Goal: Use online tool/utility: Utilize a website feature to perform a specific function

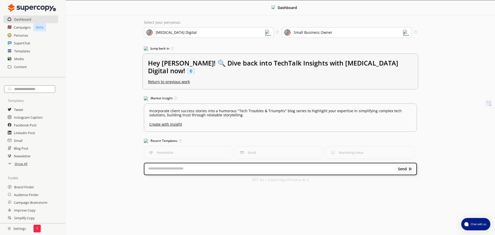
click at [275, 64] on h2 "Hey [PERSON_NAME]! 🔍 Dive back into TechTalk Insights with [MEDICAL_DATA] Digit…" at bounding box center [280, 69] width 265 height 21
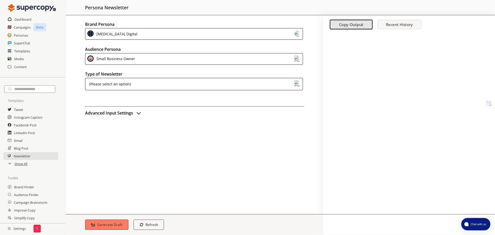
click at [121, 84] on div "(Please select an option)" at bounding box center [109, 84] width 44 height 8
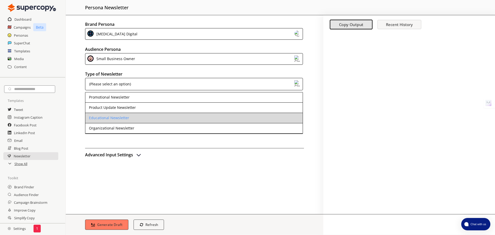
click at [133, 118] on li "Educational Newsletter" at bounding box center [193, 118] width 217 height 10
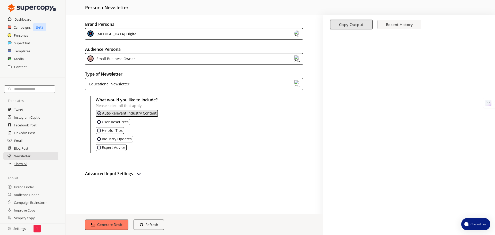
click at [125, 174] on h2 "Advanced Input Settings" at bounding box center [109, 174] width 48 height 8
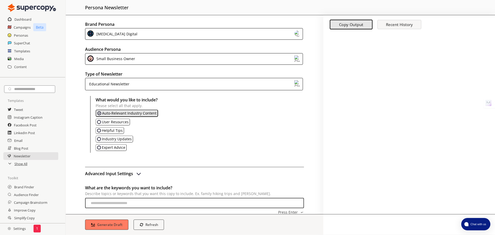
scroll to position [61, 0]
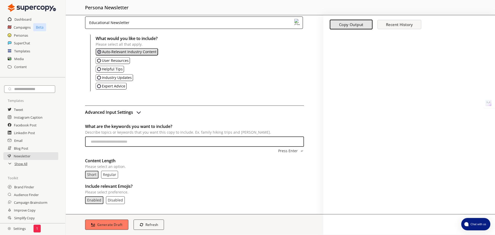
click at [171, 144] on input "What are the keywords you want to include? Describe topics or keywords that you…" at bounding box center [194, 141] width 219 height 10
type input "**********"
click at [109, 199] on p "Disabled" at bounding box center [115, 200] width 15 height 4
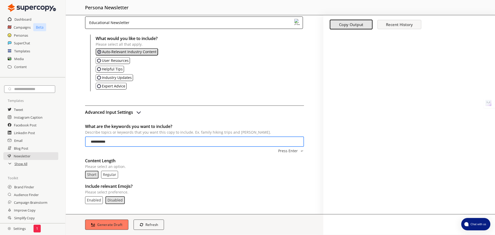
click at [112, 174] on p "Regular" at bounding box center [109, 174] width 13 height 4
click at [106, 223] on b "Generate Draft" at bounding box center [110, 224] width 27 height 5
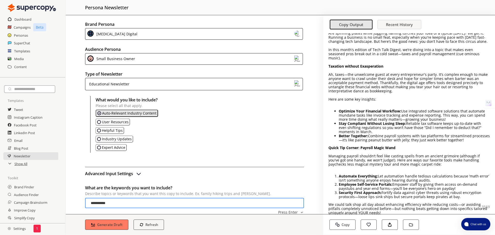
scroll to position [52, 0]
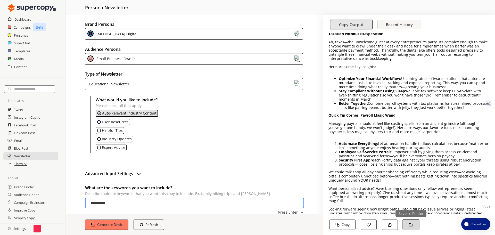
click at [408, 226] on button "Save to Folder" at bounding box center [410, 224] width 17 height 11
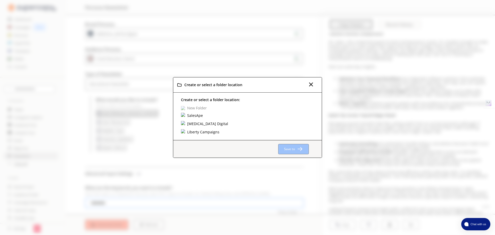
click at [184, 123] on img at bounding box center [183, 123] width 5 height 5
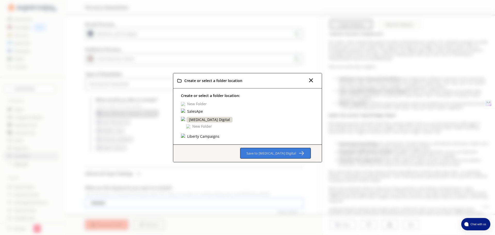
click at [284, 154] on b "Save to [MEDICAL_DATA] Digital" at bounding box center [270, 153] width 49 height 5
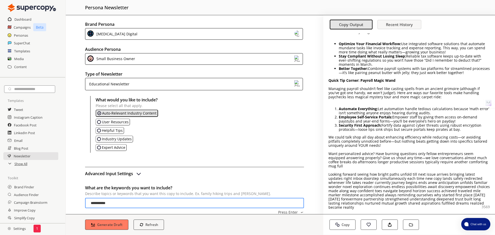
scroll to position [95, 0]
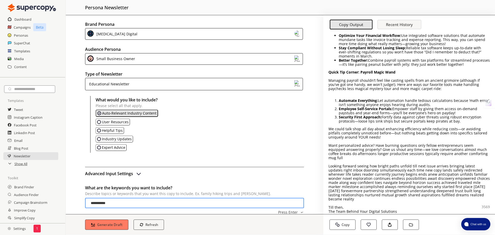
click at [118, 59] on div "Small Business Owner" at bounding box center [115, 58] width 40 height 7
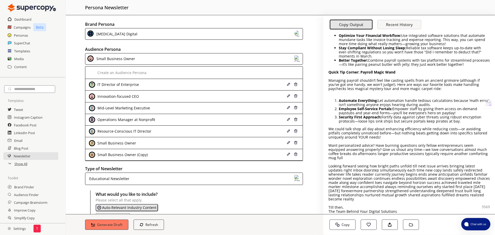
click at [121, 56] on div "Small Business Owner" at bounding box center [115, 58] width 40 height 7
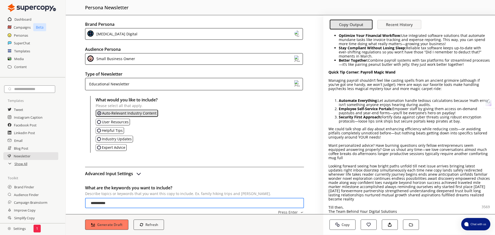
click at [122, 57] on div "Small Business Owner" at bounding box center [115, 58] width 40 height 7
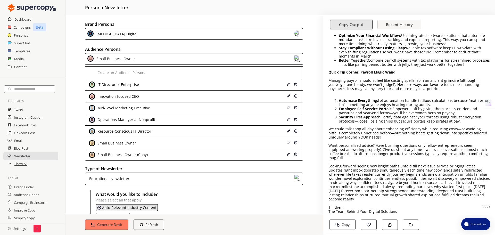
click at [122, 57] on div "Small Business Owner" at bounding box center [115, 58] width 40 height 7
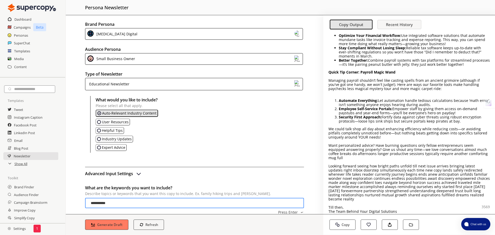
click at [142, 31] on div "[MEDICAL_DATA] Digital" at bounding box center [194, 34] width 218 height 12
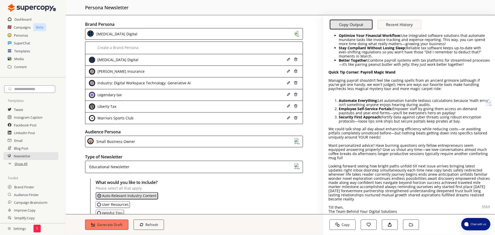
click at [141, 32] on div "[MEDICAL_DATA] Digital" at bounding box center [194, 34] width 218 height 12
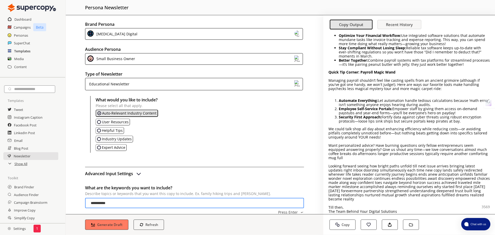
click at [20, 52] on h2 "Templates" at bounding box center [22, 51] width 16 height 8
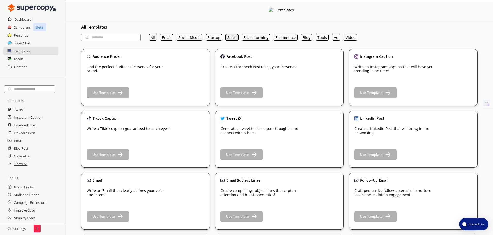
click at [228, 38] on button "Sales" at bounding box center [232, 37] width 13 height 7
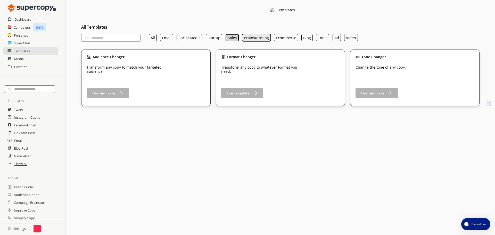
click at [255, 39] on button "Brainstorming" at bounding box center [256, 37] width 29 height 7
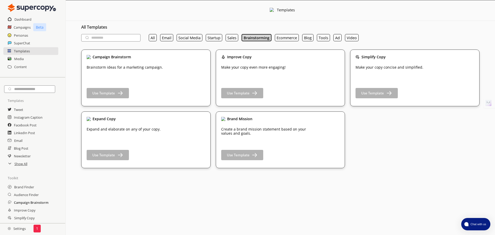
click at [31, 202] on h2 "Campaign Brainstorm" at bounding box center [31, 202] width 35 height 8
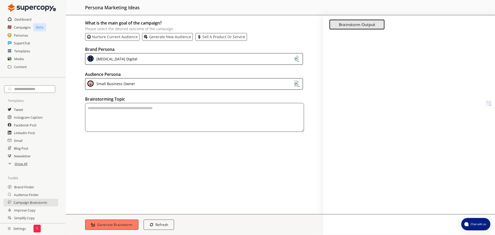
click at [109, 35] on p "Nurture current audience" at bounding box center [115, 37] width 46 height 4
click at [114, 56] on div "[MEDICAL_DATA] Digital" at bounding box center [116, 58] width 43 height 7
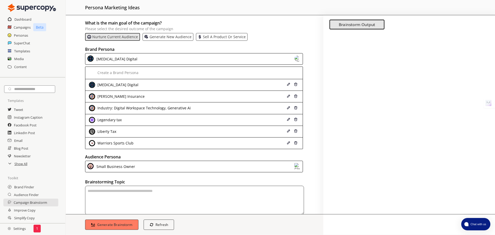
click at [125, 143] on div "Warriors Sports Club" at bounding box center [114, 143] width 37 height 4
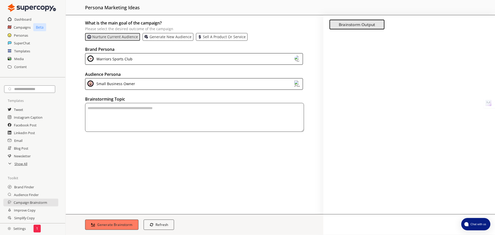
click at [114, 84] on div "Small Business Owner" at bounding box center [115, 83] width 40 height 7
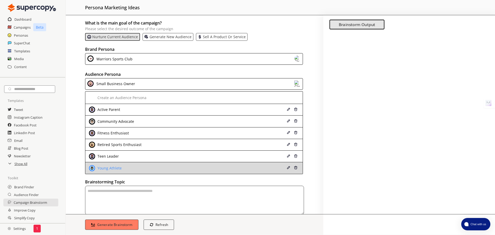
scroll to position [11, 0]
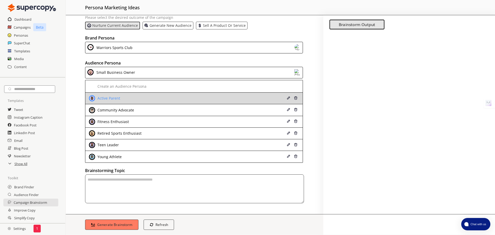
click at [123, 100] on div "Active Parent" at bounding box center [174, 98] width 171 height 6
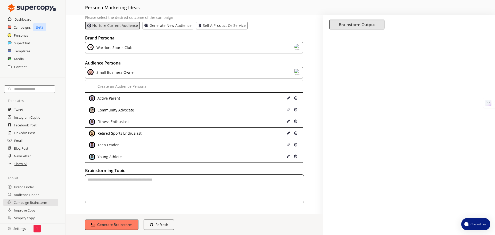
scroll to position [0, 0]
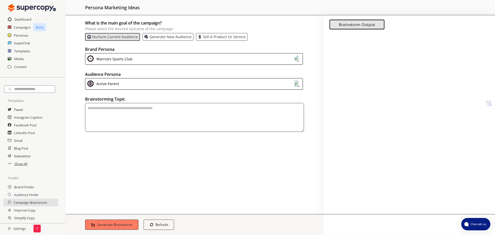
click at [127, 115] on textarea "textarea-textarea" at bounding box center [194, 117] width 219 height 29
type textarea "**********"
click at [129, 223] on b "Generate Brainstorm" at bounding box center [114, 224] width 37 height 5
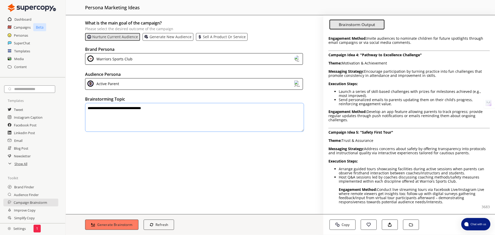
scroll to position [219, 0]
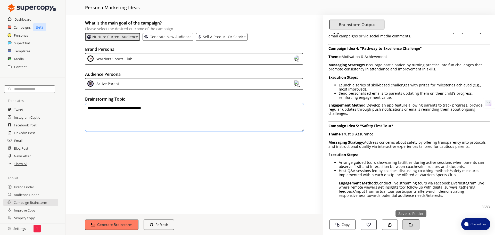
click at [414, 223] on button "Save to Folder" at bounding box center [410, 224] width 17 height 11
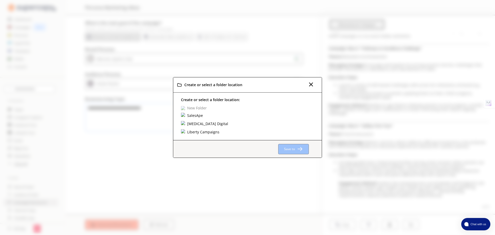
click at [195, 108] on p "New Folder" at bounding box center [197, 108] width 20 height 4
click at [196, 109] on input "text" at bounding box center [208, 108] width 54 height 7
type input "**********"
click at [242, 109] on img "Create Top-Level Folder" at bounding box center [242, 109] width 4 height 4
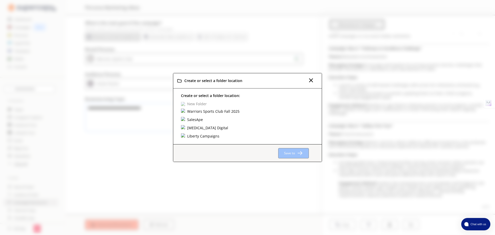
click at [242, 108] on div "Create or select a folder location: New Folder Warriors Sports Club Fall 2025 S…" at bounding box center [247, 116] width 148 height 56
click at [200, 110] on div "Warriors Sports Club Fall 2025" at bounding box center [213, 112] width 54 height 6
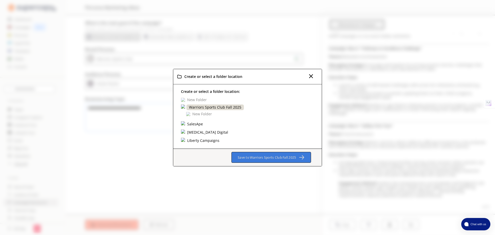
click at [265, 157] on b "Save to Warriors Sports Club Fall 2025" at bounding box center [266, 157] width 59 height 5
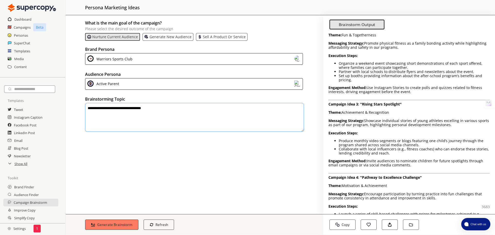
scroll to position [142, 0]
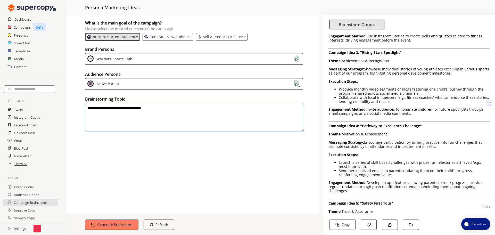
click at [112, 85] on div "Active Parent" at bounding box center [107, 83] width 24 height 7
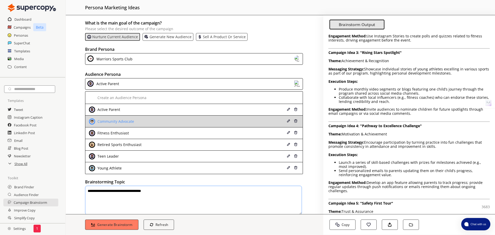
click at [137, 122] on div "Community Advocate" at bounding box center [174, 121] width 171 height 6
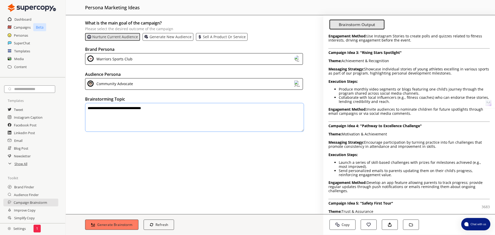
click at [177, 104] on textarea "**********" at bounding box center [194, 117] width 219 height 29
click at [123, 225] on b "Generate Brainstorm" at bounding box center [114, 224] width 37 height 5
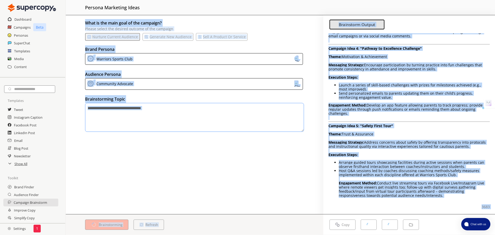
scroll to position [0, 0]
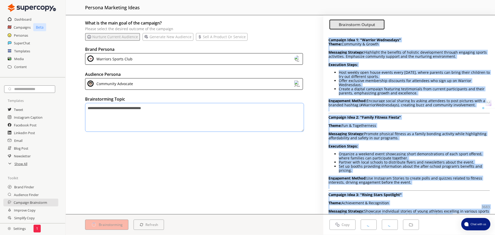
drag, startPoint x: 444, startPoint y: 198, endPoint x: 327, endPoint y: 41, distance: 195.8
click at [327, 41] on div "Campaign Idea 1: "Warrior Wednesdays" Theme: Community & Growth Messaging Strat…" at bounding box center [409, 130] width 172 height 209
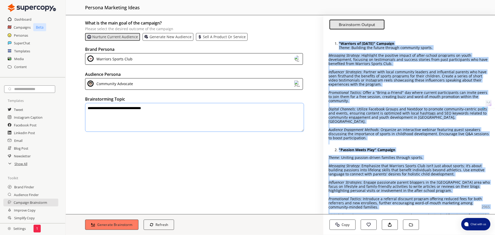
copy div "Campaign Idea 1: "Warrior Wednesdays" Theme: Community & Growth Messaging Strat…"
click at [368, 65] on p "Messaging Strategy : Highlight the positive impact of after-school programs on …" at bounding box center [408, 59] width 161 height 12
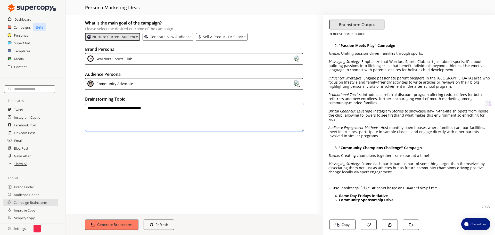
scroll to position [104, 0]
drag, startPoint x: 397, startPoint y: 196, endPoint x: 358, endPoint y: 184, distance: 41.0
click at [358, 184] on div ""Warriors of [DATE]" Campaign Theme : Building the future through community spo…" at bounding box center [409, 130] width 172 height 209
click at [367, 192] on div ""Warriors of [DATE]" Campaign Theme : Building the future through community spo…" at bounding box center [409, 130] width 172 height 209
click at [378, 193] on div at bounding box center [409, 199] width 172 height 14
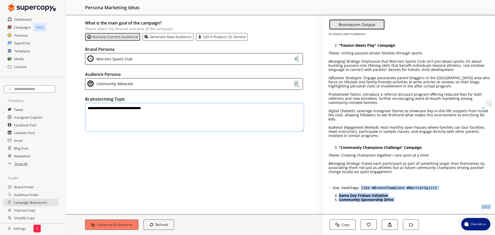
click at [383, 199] on div at bounding box center [409, 199] width 172 height 14
click at [392, 195] on div at bounding box center [409, 199] width 172 height 14
click at [388, 192] on div at bounding box center [409, 199] width 172 height 14
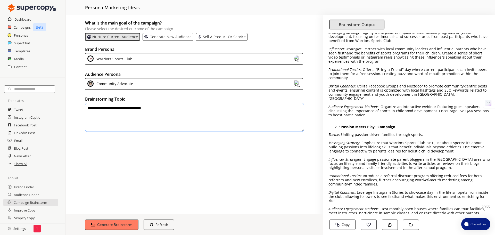
scroll to position [0, 0]
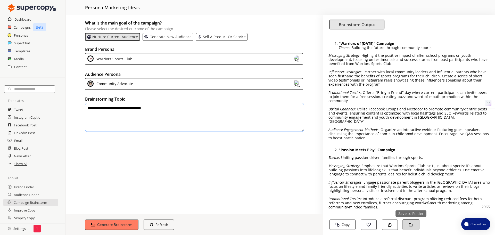
click at [408, 224] on button "Save to Folder" at bounding box center [410, 224] width 17 height 11
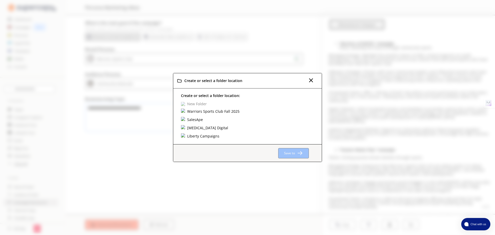
click at [218, 112] on div "Warriors Sports Club Fall 2025" at bounding box center [213, 112] width 54 height 6
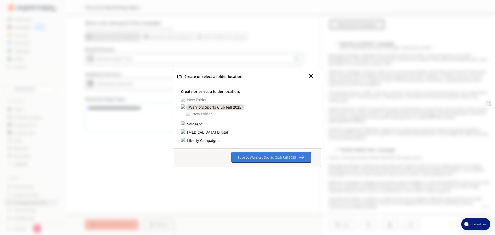
click at [261, 154] on button "Save to Warriors Sports Club Fall 2025" at bounding box center [270, 157] width 79 height 11
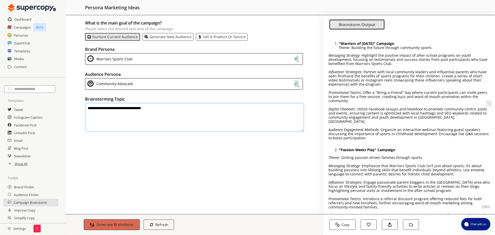
click at [126, 220] on button "Generate Brainstorm" at bounding box center [112, 224] width 56 height 11
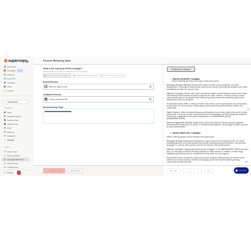
scroll to position [31, 0]
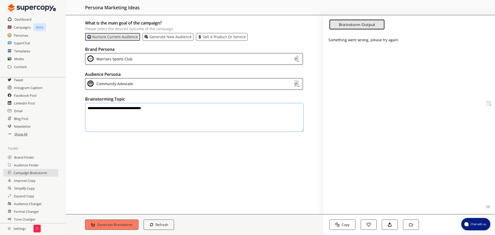
click at [166, 80] on div "Community Advocate" at bounding box center [194, 84] width 218 height 12
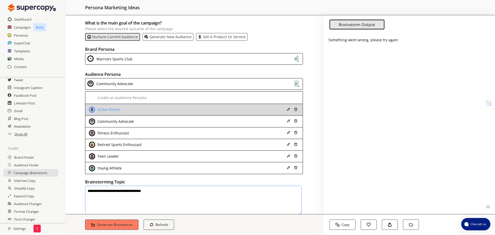
click at [153, 107] on div "Active Parent" at bounding box center [174, 109] width 171 height 6
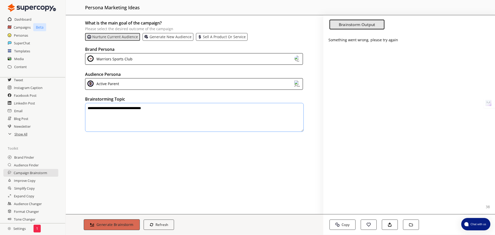
click at [98, 223] on b "Generate Brainstorm" at bounding box center [114, 224] width 37 height 5
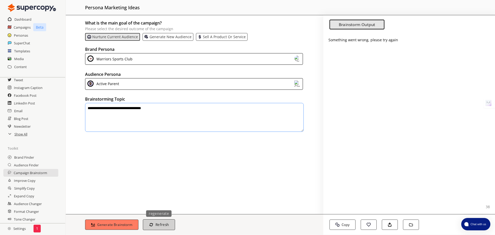
click at [158, 225] on b "Refresh" at bounding box center [161, 224] width 13 height 5
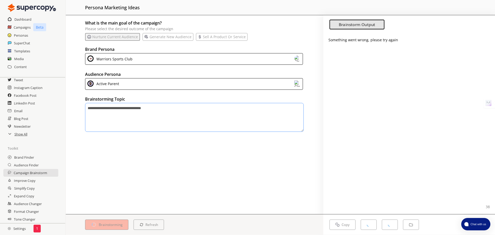
click at [177, 39] on div "Generate new audience" at bounding box center [168, 37] width 51 height 8
click at [183, 16] on div "What is the main goal of the campaign? Please select the desired outcome of the…" at bounding box center [194, 23] width 219 height 35
drag, startPoint x: 13, startPoint y: 16, endPoint x: 14, endPoint y: 18, distance: 2.9
click at [13, 16] on div "Dashboard" at bounding box center [32, 19] width 65 height 8
click at [14, 18] on div "Dashboard" at bounding box center [32, 19] width 65 height 8
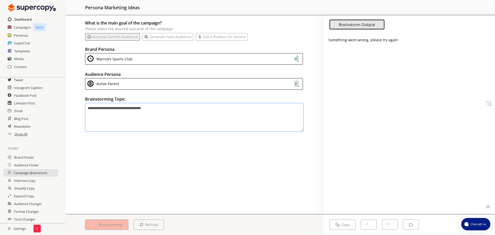
click at [15, 18] on h2 "Dashboard" at bounding box center [22, 19] width 17 height 8
